Goal: Transaction & Acquisition: Book appointment/travel/reservation

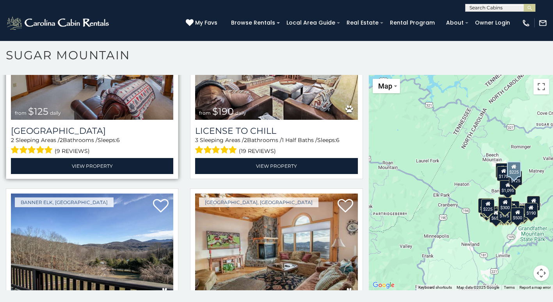
scroll to position [2187, 0]
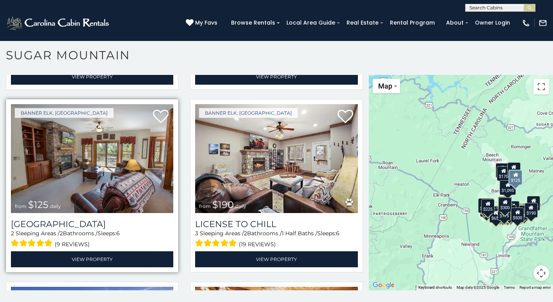
click at [48, 125] on img at bounding box center [92, 158] width 162 height 109
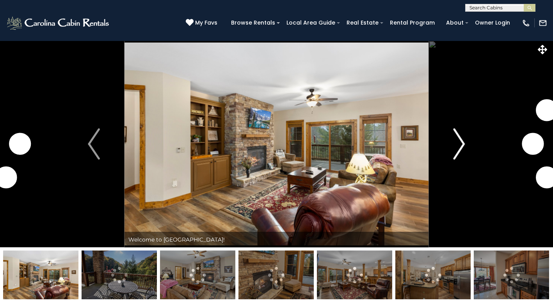
click at [462, 144] on img "Next" at bounding box center [459, 143] width 12 height 31
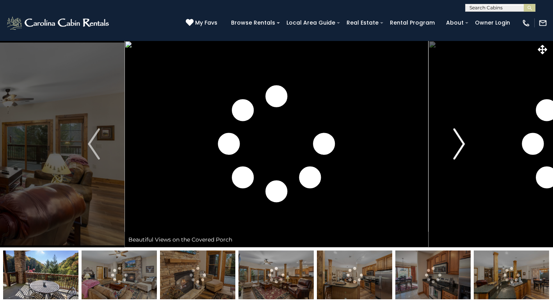
click at [462, 144] on img "Next" at bounding box center [459, 143] width 12 height 31
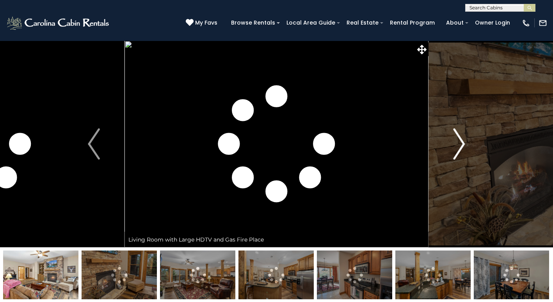
click at [462, 144] on img "Next" at bounding box center [459, 143] width 12 height 31
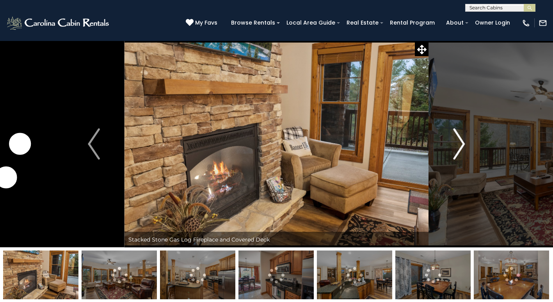
click at [462, 144] on img "Next" at bounding box center [459, 143] width 12 height 31
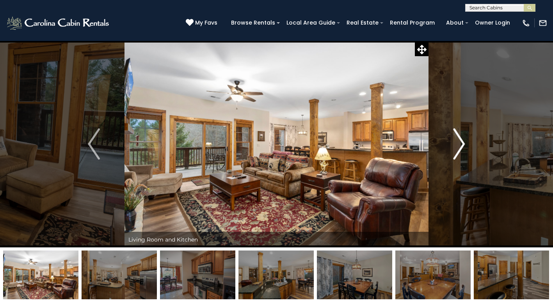
click at [462, 144] on img "Next" at bounding box center [459, 143] width 12 height 31
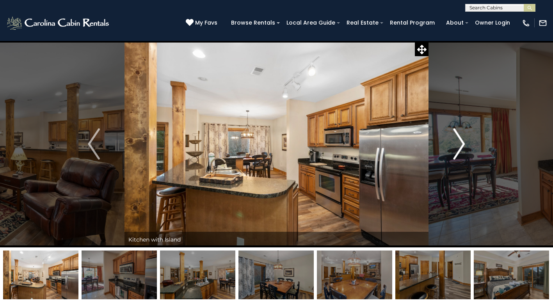
click at [461, 144] on img "Next" at bounding box center [459, 143] width 12 height 31
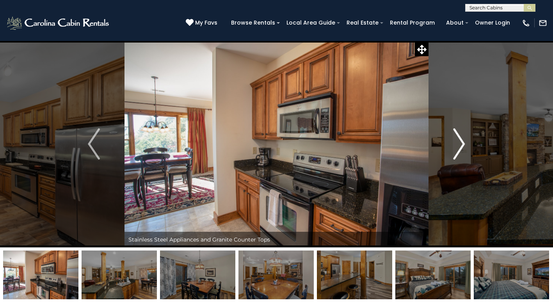
click at [461, 144] on img "Next" at bounding box center [459, 143] width 12 height 31
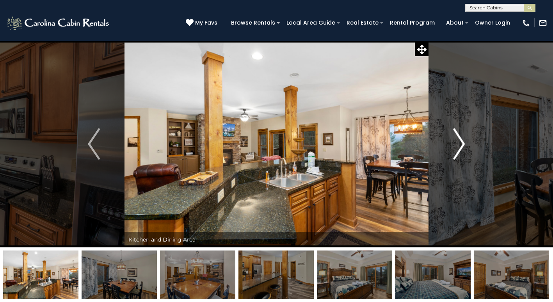
click at [461, 144] on img "Next" at bounding box center [459, 143] width 12 height 31
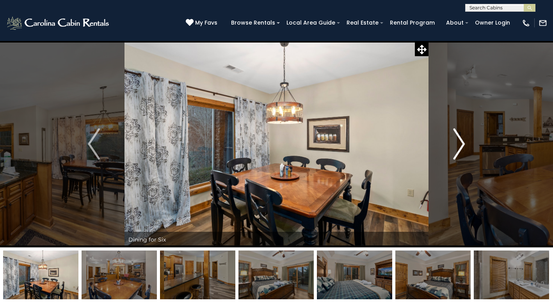
click at [461, 144] on img "Next" at bounding box center [459, 143] width 12 height 31
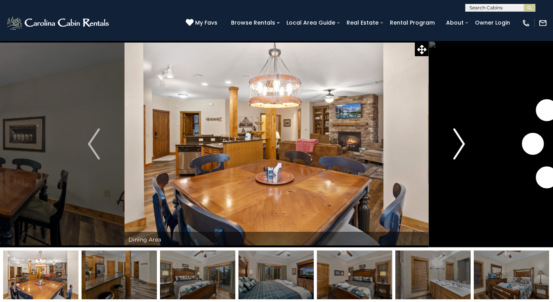
click at [461, 144] on img "Next" at bounding box center [459, 143] width 12 height 31
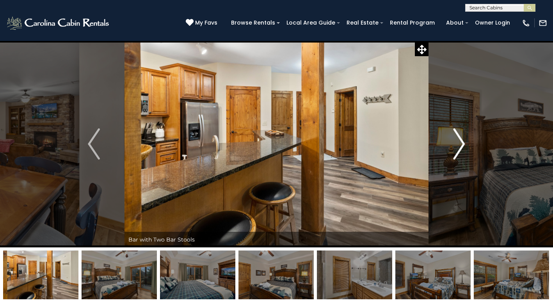
click at [461, 144] on img "Next" at bounding box center [459, 143] width 12 height 31
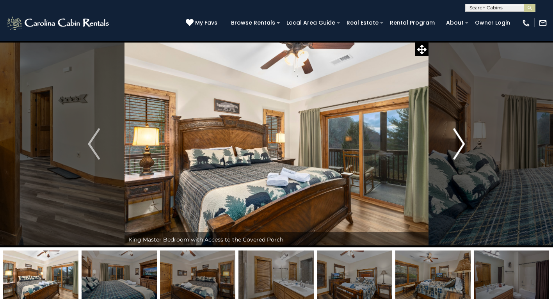
click at [461, 144] on img "Next" at bounding box center [459, 143] width 12 height 31
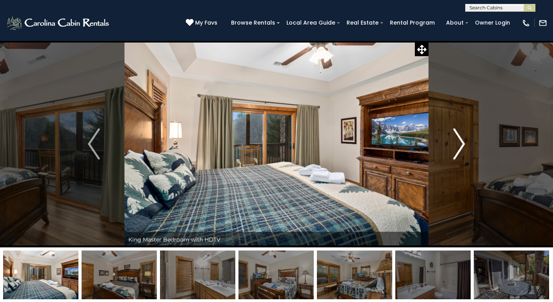
click at [461, 144] on img "Next" at bounding box center [459, 143] width 12 height 31
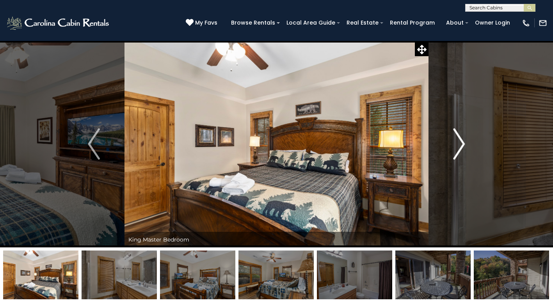
click at [461, 144] on img "Next" at bounding box center [459, 143] width 12 height 31
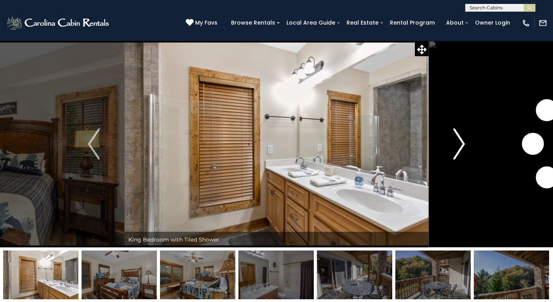
click at [461, 144] on img "Next" at bounding box center [459, 143] width 12 height 31
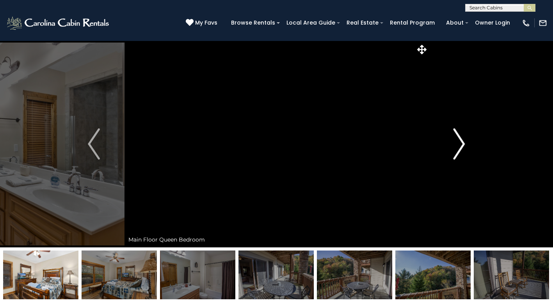
click at [461, 144] on img "Next" at bounding box center [459, 143] width 12 height 31
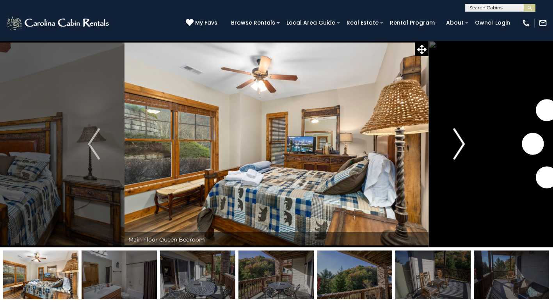
click at [461, 144] on img "Next" at bounding box center [459, 143] width 12 height 31
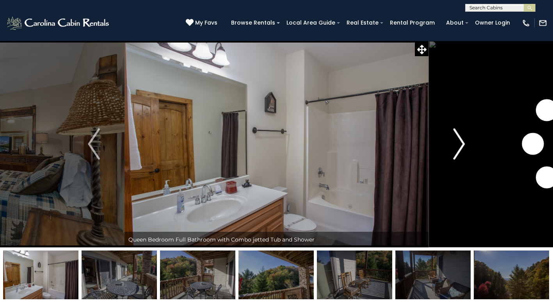
click at [461, 144] on img "Next" at bounding box center [459, 143] width 12 height 31
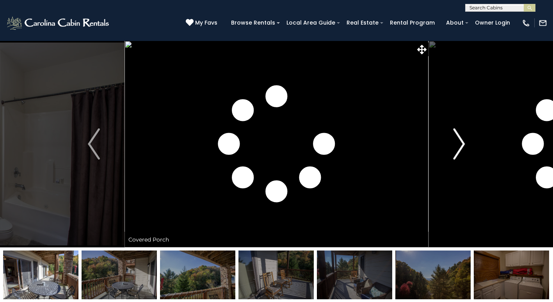
click at [461, 144] on img "Next" at bounding box center [459, 143] width 12 height 31
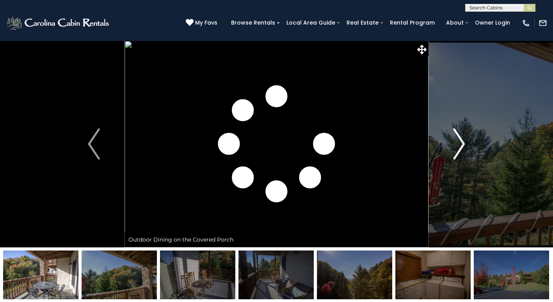
click at [461, 144] on img "Next" at bounding box center [459, 143] width 12 height 31
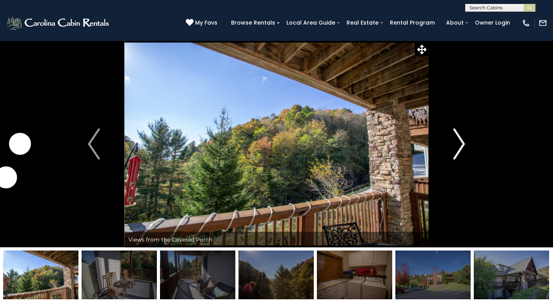
click at [461, 144] on img "Next" at bounding box center [459, 143] width 12 height 31
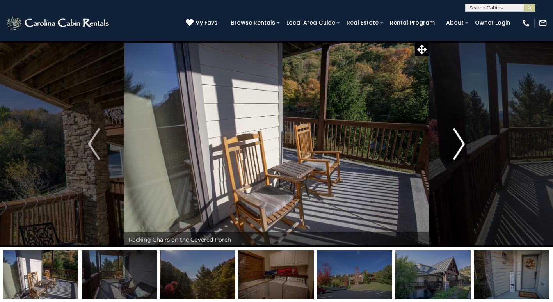
click at [461, 144] on img "Next" at bounding box center [459, 143] width 12 height 31
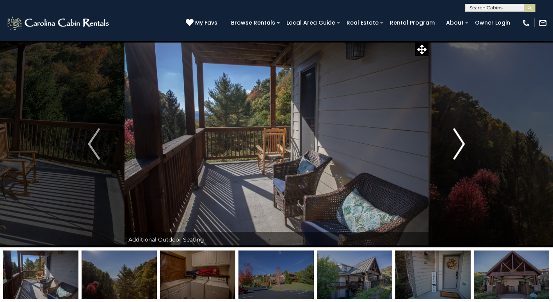
click at [461, 144] on img "Next" at bounding box center [459, 143] width 12 height 31
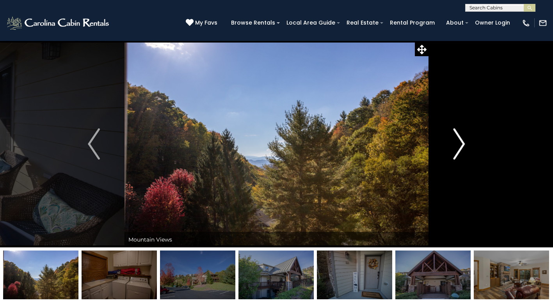
click at [461, 144] on img "Next" at bounding box center [459, 143] width 12 height 31
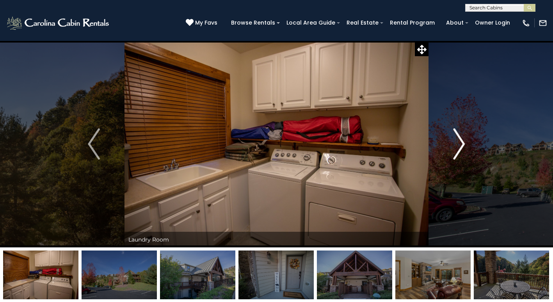
click at [461, 144] on img "Next" at bounding box center [459, 143] width 12 height 31
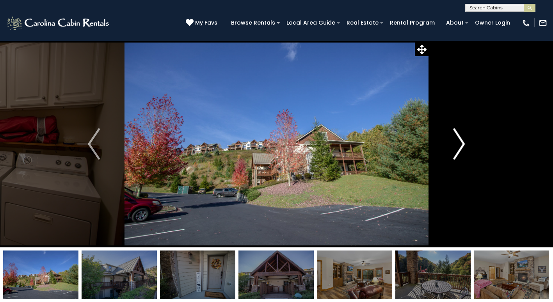
click at [461, 144] on img "Next" at bounding box center [459, 143] width 12 height 31
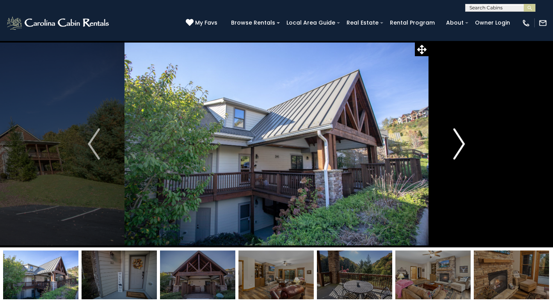
click at [461, 144] on img "Next" at bounding box center [459, 143] width 12 height 31
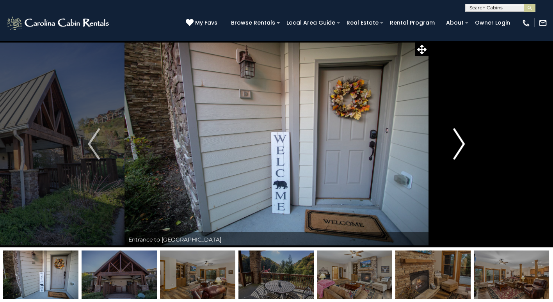
click at [461, 144] on img "Next" at bounding box center [459, 143] width 12 height 31
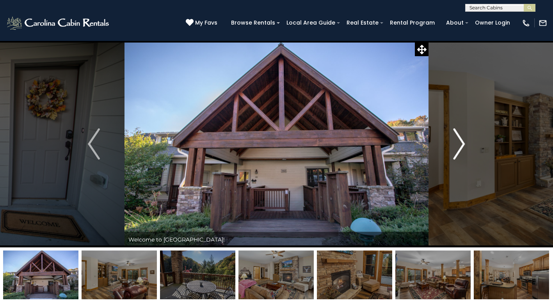
click at [461, 144] on img "Next" at bounding box center [459, 143] width 12 height 31
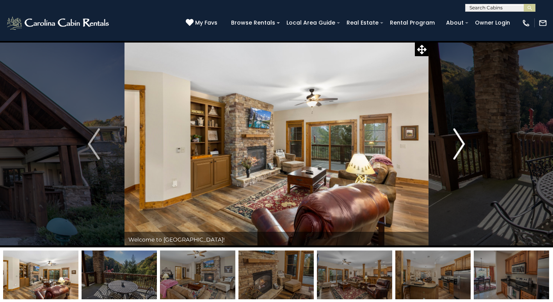
click at [461, 144] on img "Next" at bounding box center [459, 143] width 12 height 31
